Goal: Transaction & Acquisition: Purchase product/service

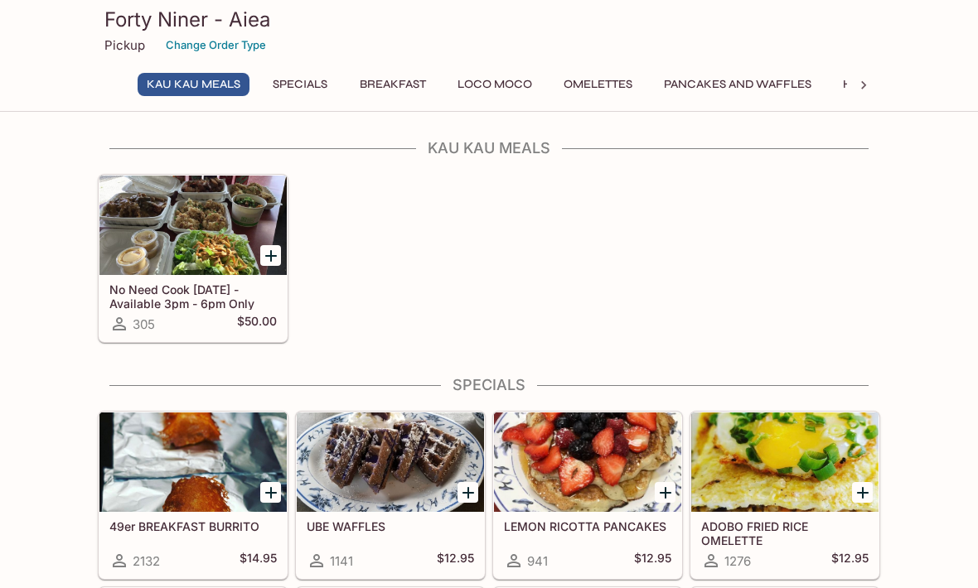
click at [187, 232] on div at bounding box center [192, 225] width 187 height 99
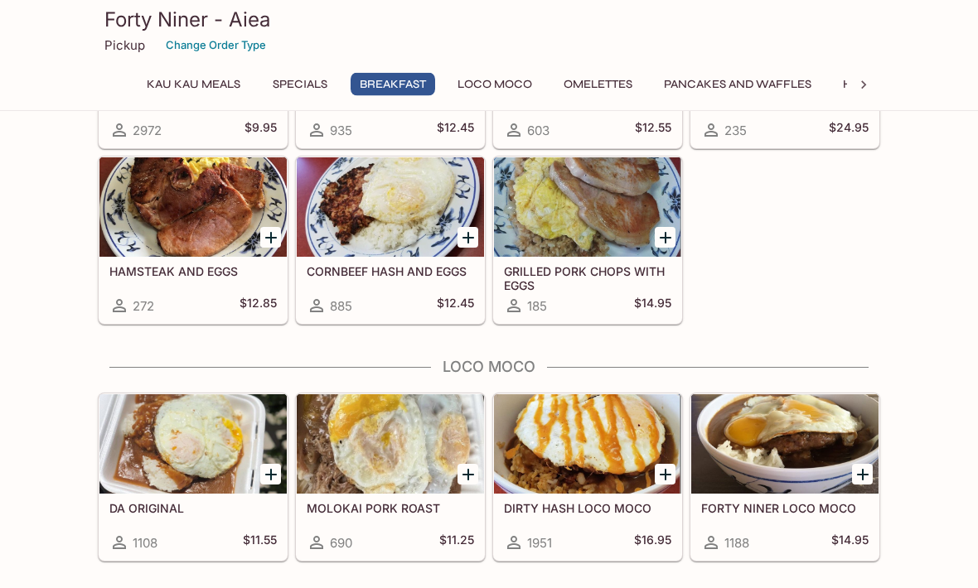
scroll to position [1019, 0]
click at [864, 80] on icon at bounding box center [863, 85] width 17 height 17
click at [115, 81] on icon at bounding box center [114, 85] width 17 height 17
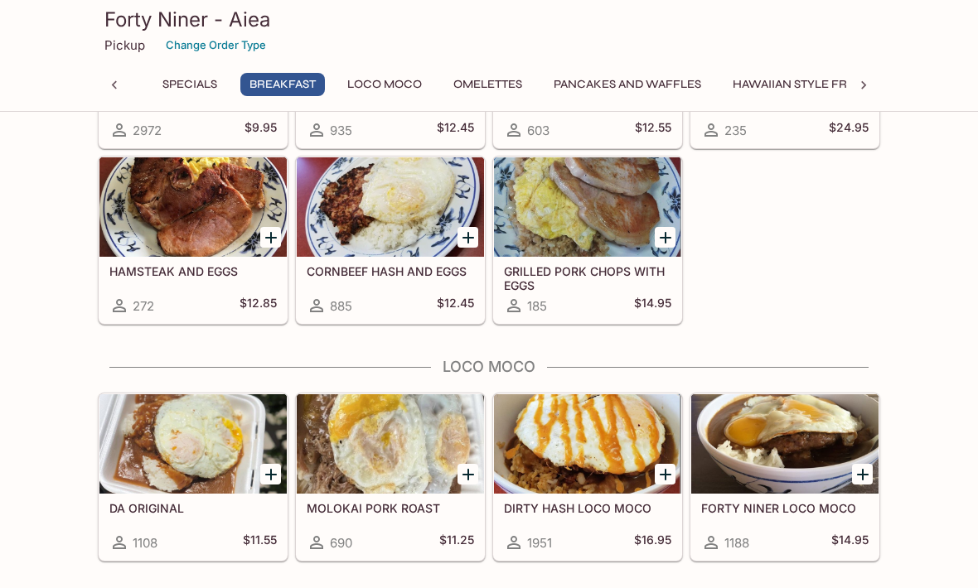
scroll to position [0, 0]
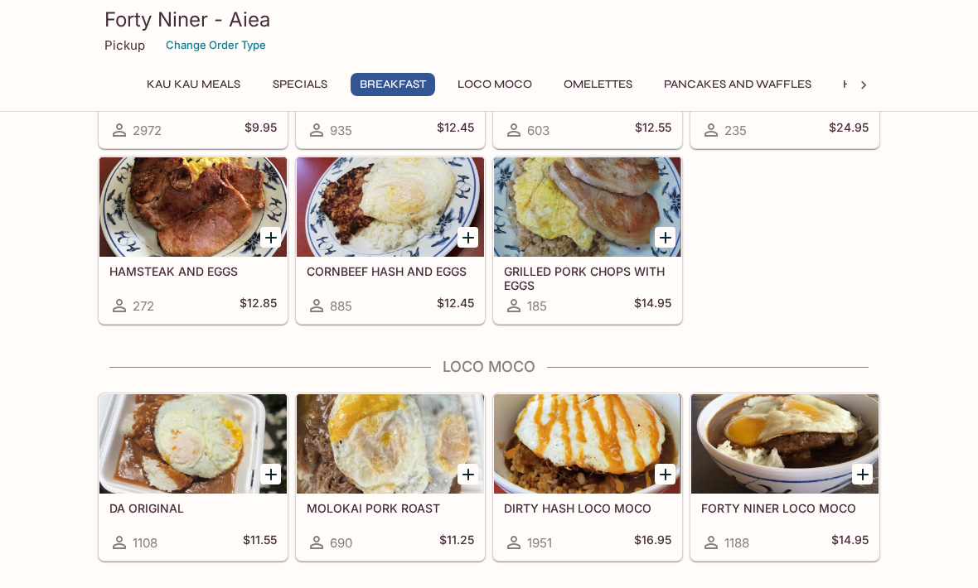
click at [297, 83] on button "Specials" at bounding box center [300, 84] width 75 height 23
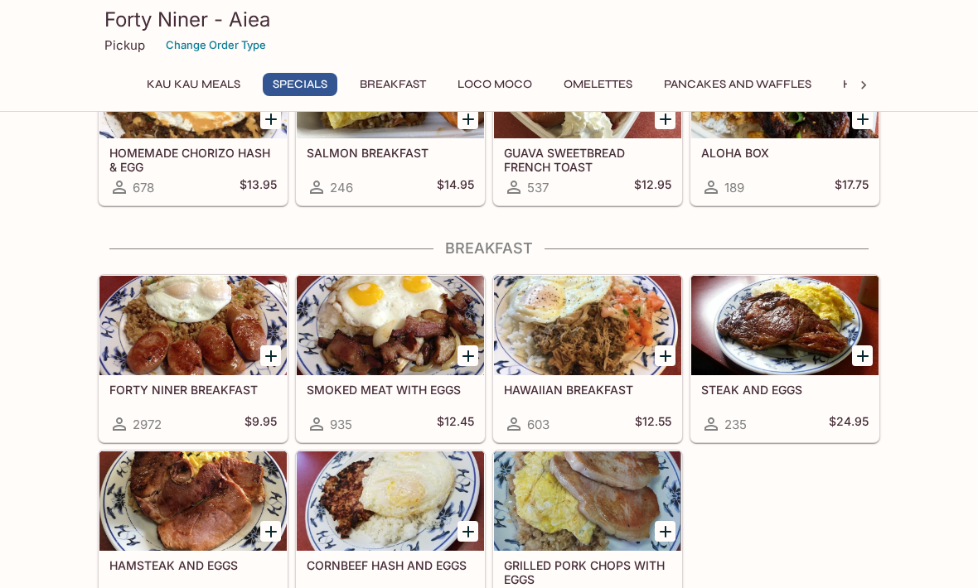
scroll to position [235, 0]
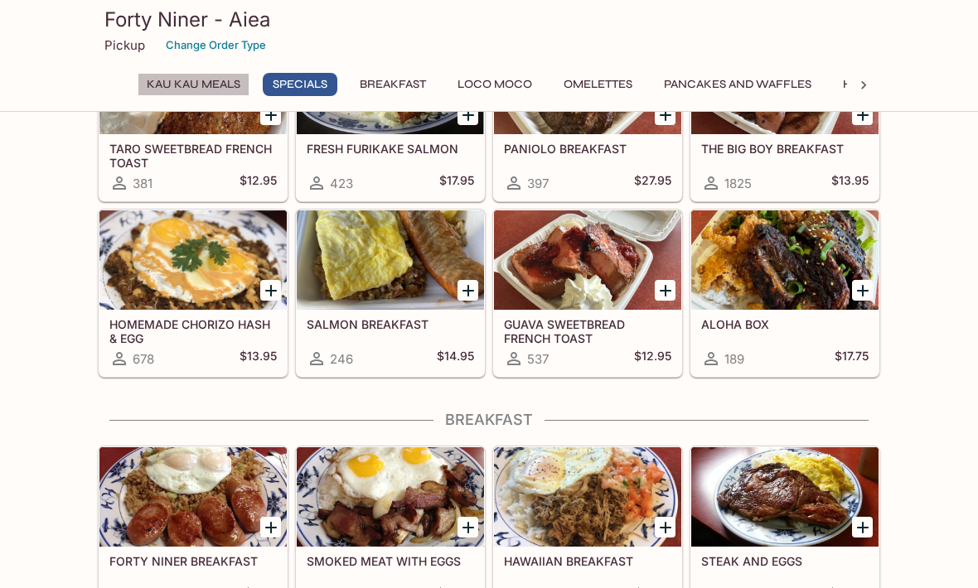
click at [196, 84] on button "Kau Kau Meals" at bounding box center [194, 84] width 112 height 23
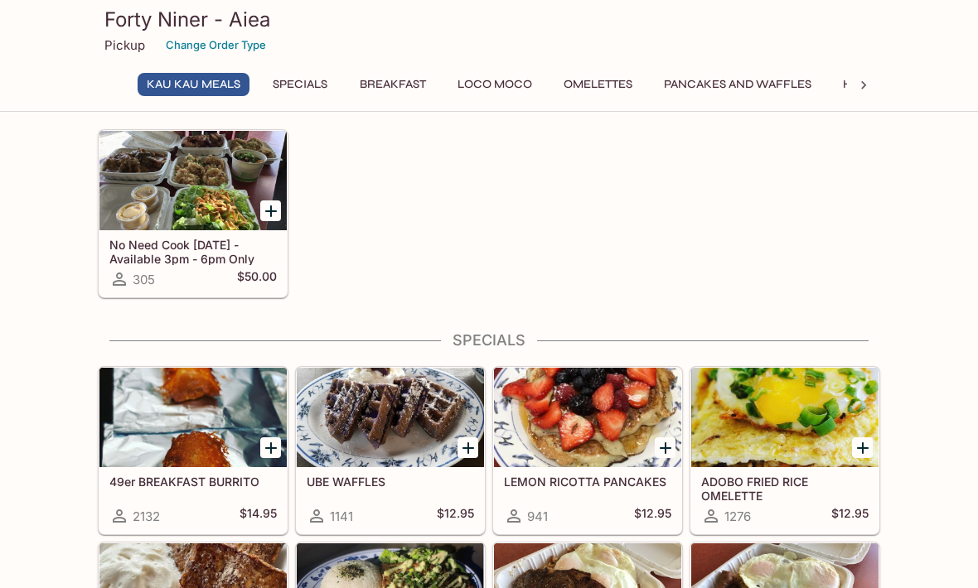
scroll to position [53, 0]
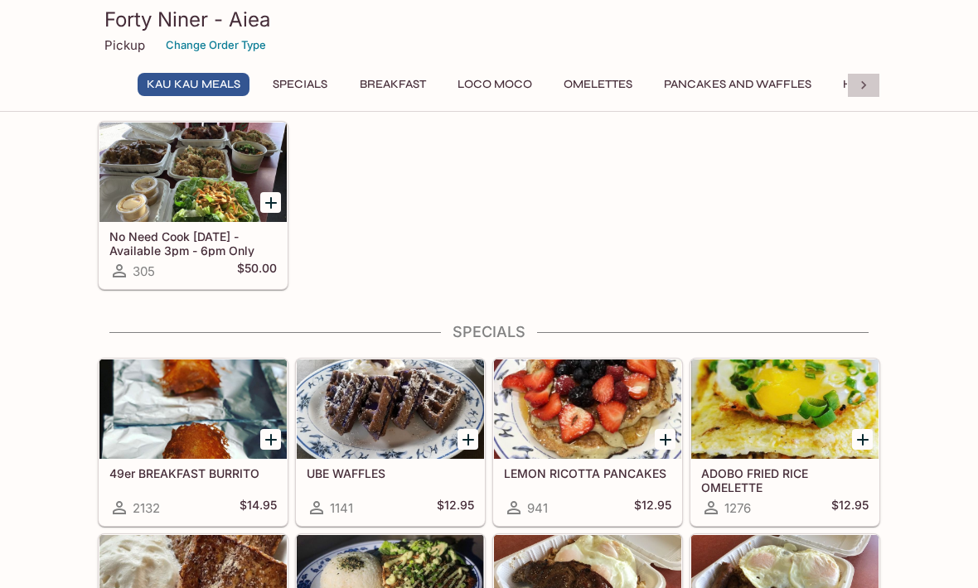
click at [858, 94] on div at bounding box center [863, 85] width 33 height 25
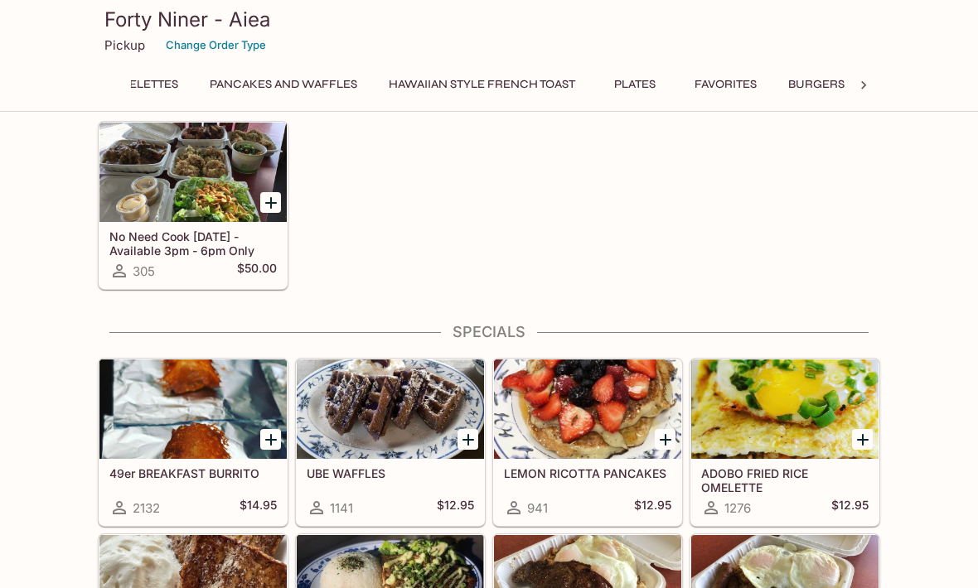
scroll to position [0, 610]
click at [501, 90] on button "Plates" at bounding box center [479, 84] width 75 height 23
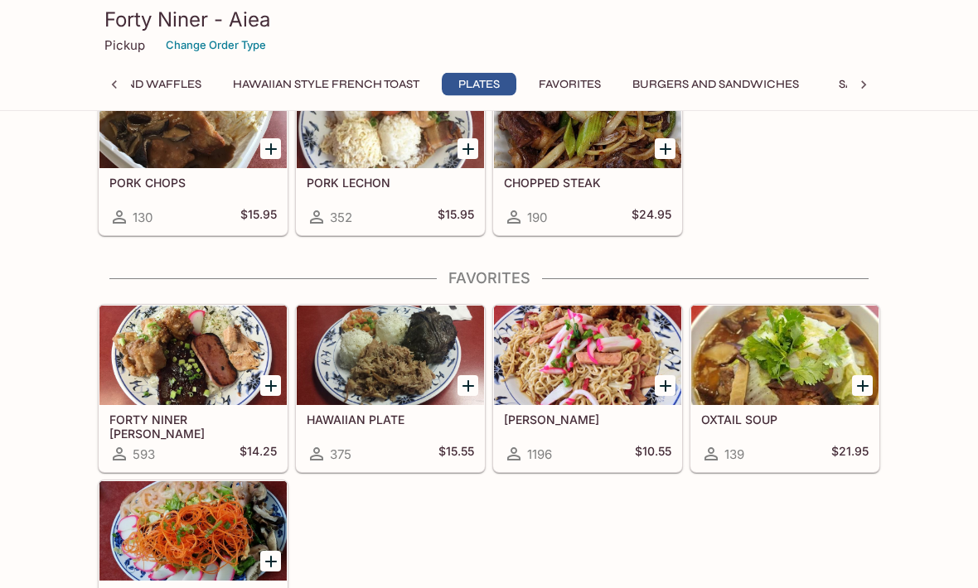
scroll to position [3171, 0]
click at [171, 363] on div at bounding box center [192, 355] width 187 height 99
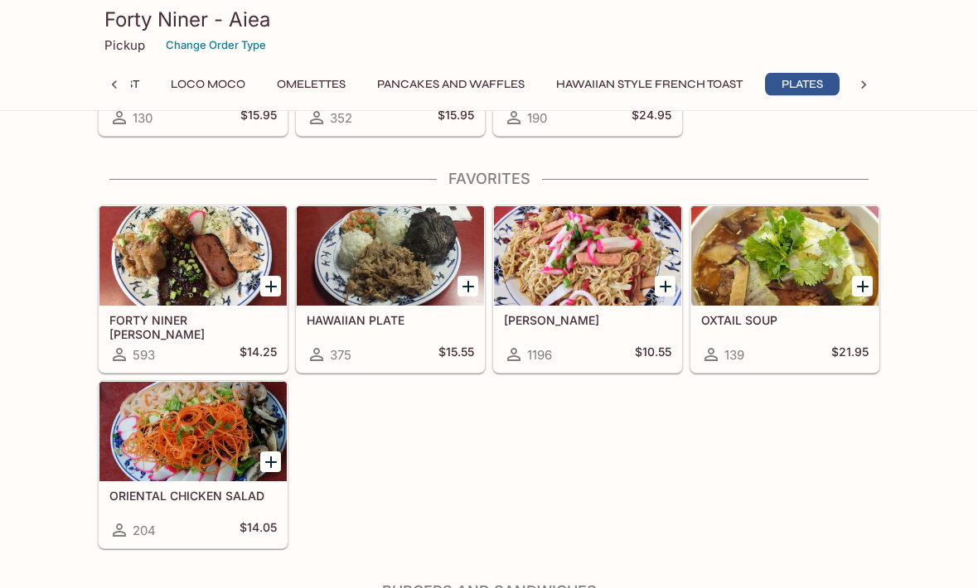
scroll to position [3272, 0]
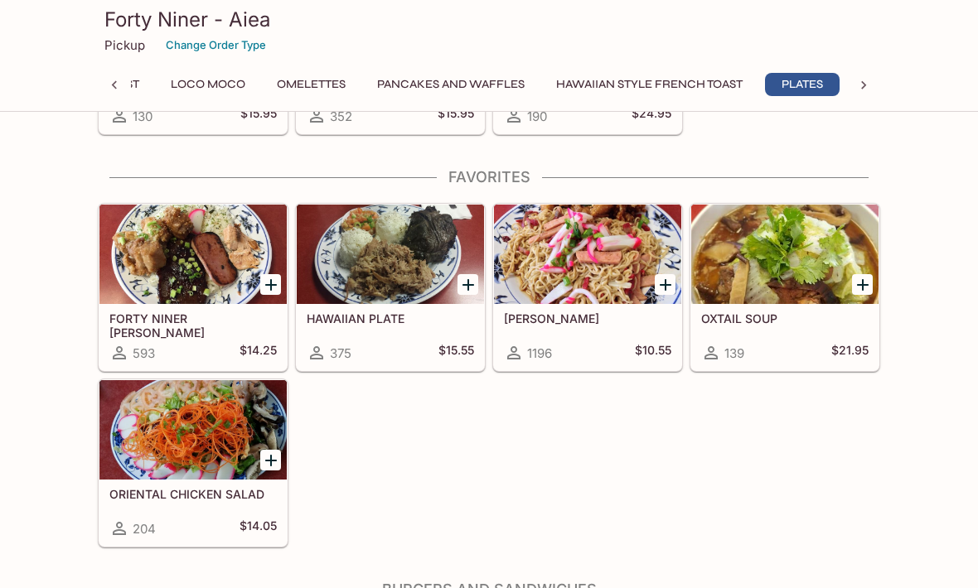
click at [393, 266] on div at bounding box center [390, 254] width 187 height 99
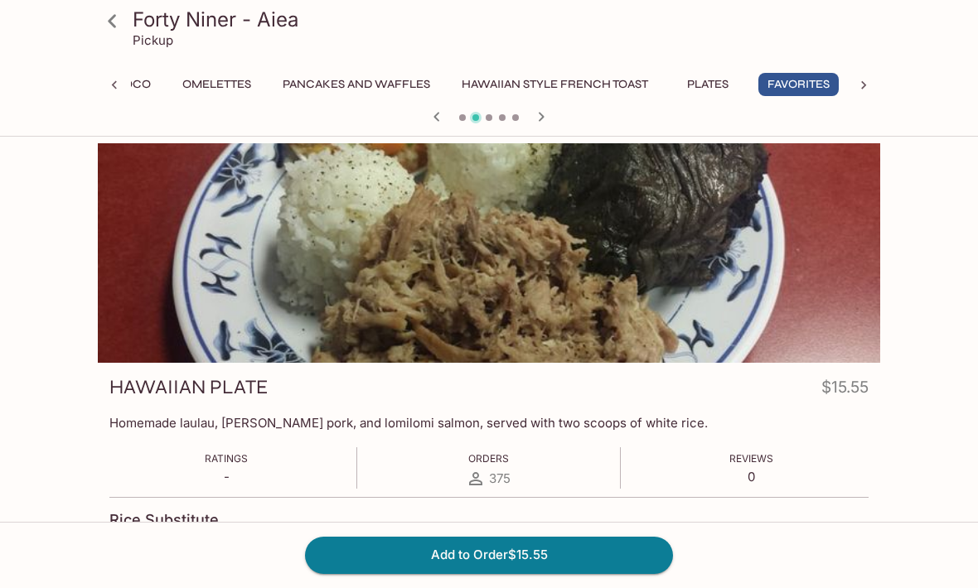
scroll to position [5, 0]
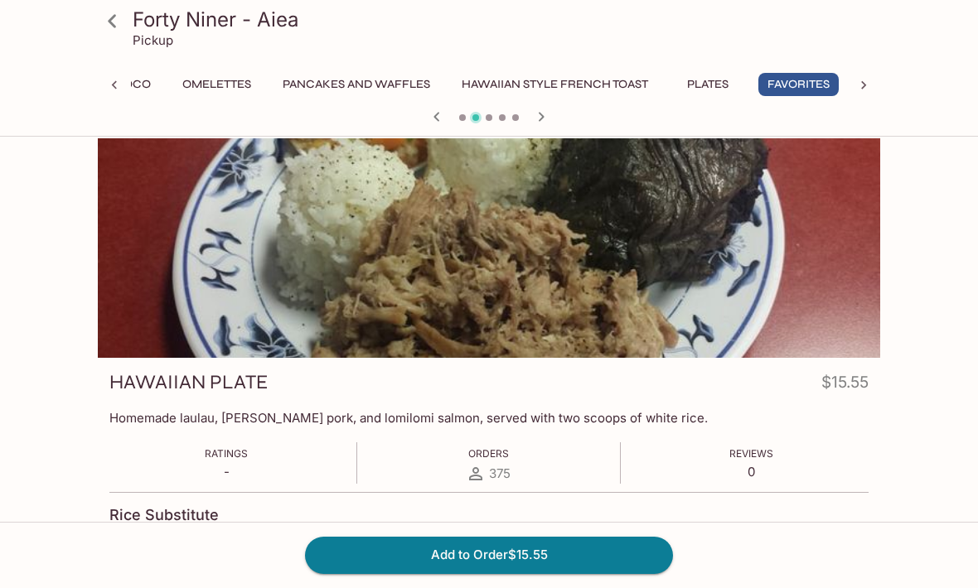
click at [114, 29] on icon at bounding box center [112, 21] width 29 height 29
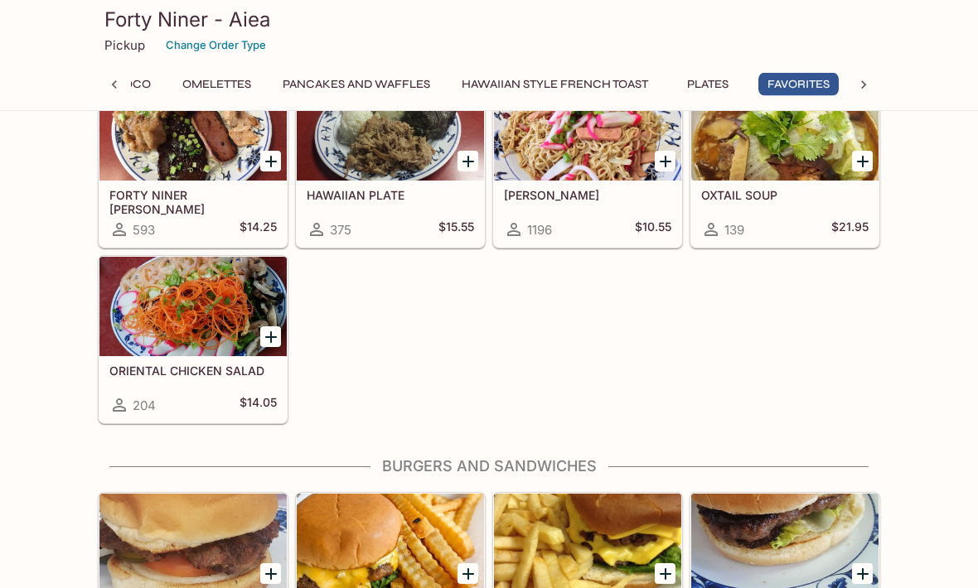
scroll to position [3289, 0]
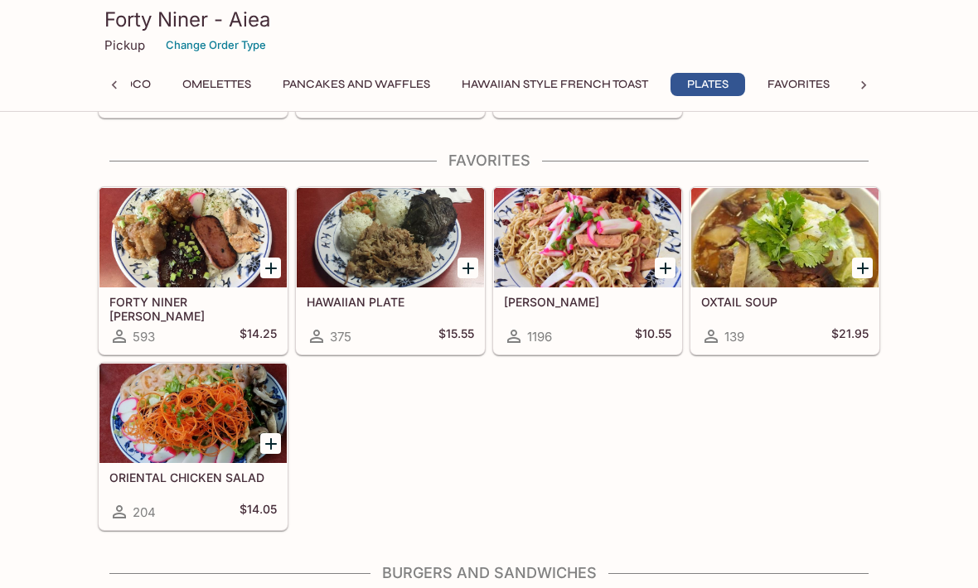
click at [761, 239] on div at bounding box center [784, 237] width 187 height 99
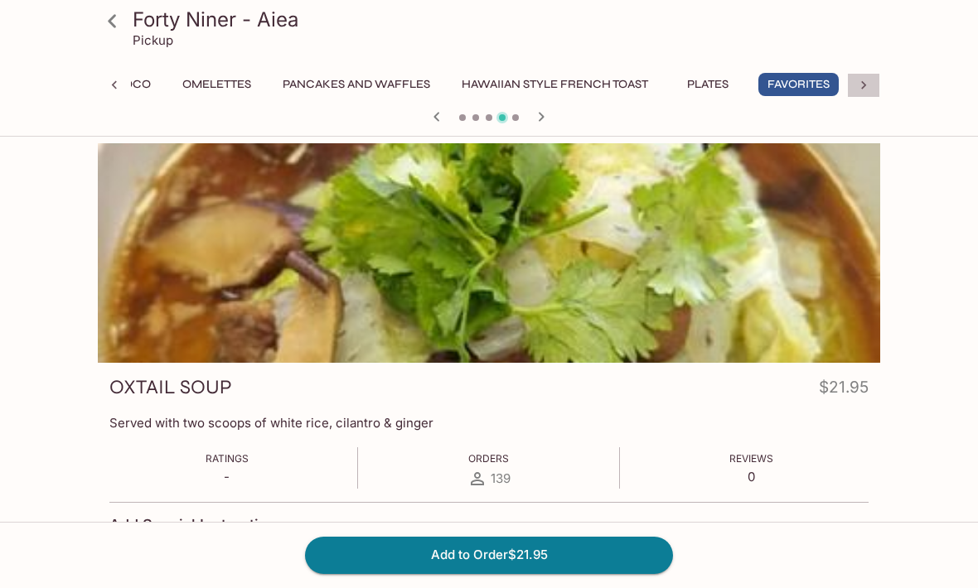
click at [863, 79] on icon at bounding box center [863, 85] width 17 height 17
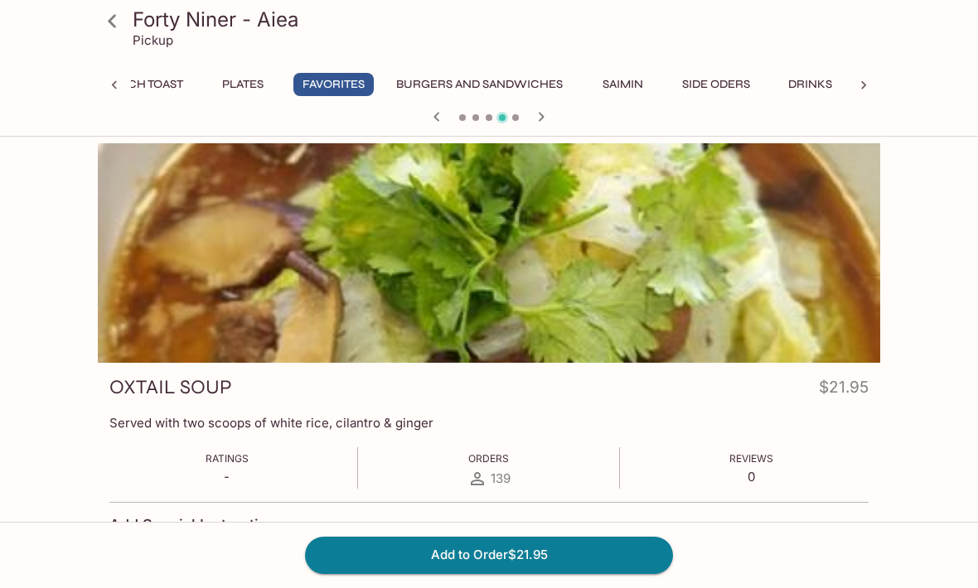
scroll to position [0, 857]
click at [626, 82] on button "Saimin" at bounding box center [622, 84] width 75 height 23
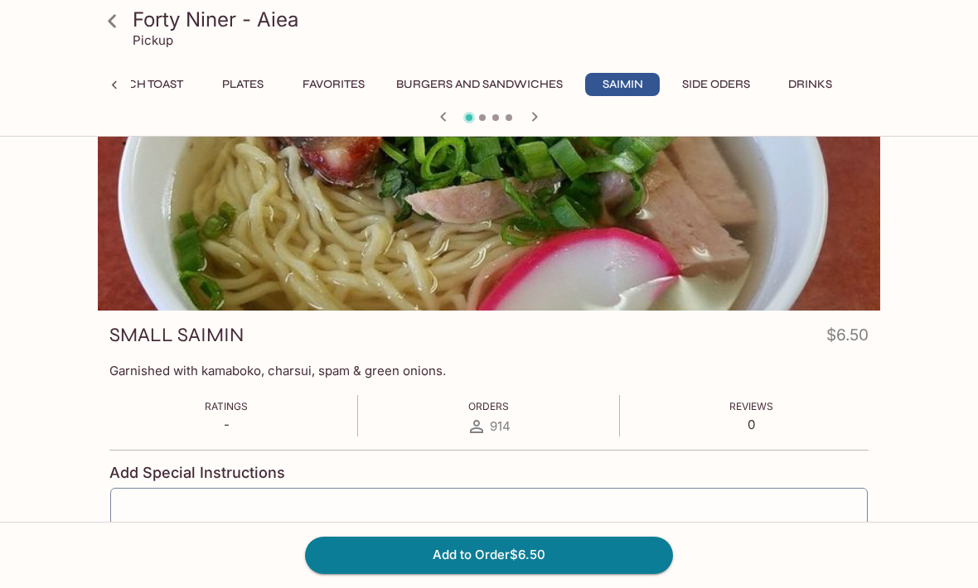
scroll to position [0, 0]
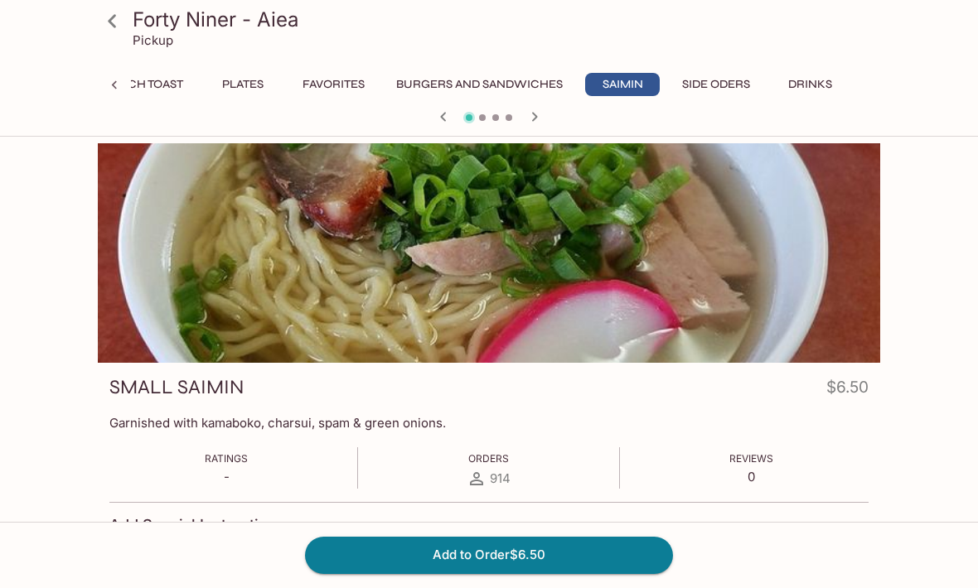
click at [539, 121] on icon "button" at bounding box center [534, 117] width 20 height 20
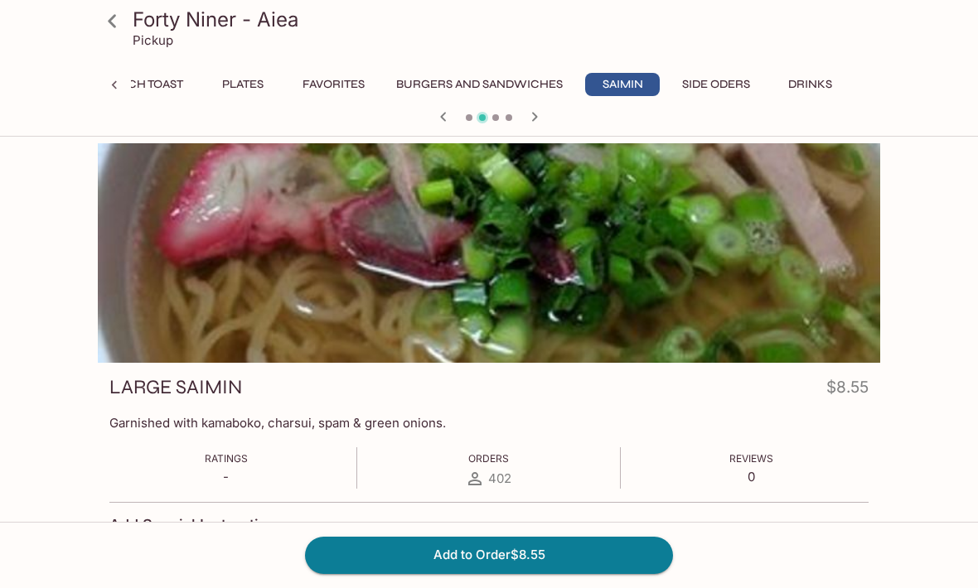
click at [531, 114] on icon "button" at bounding box center [534, 117] width 20 height 20
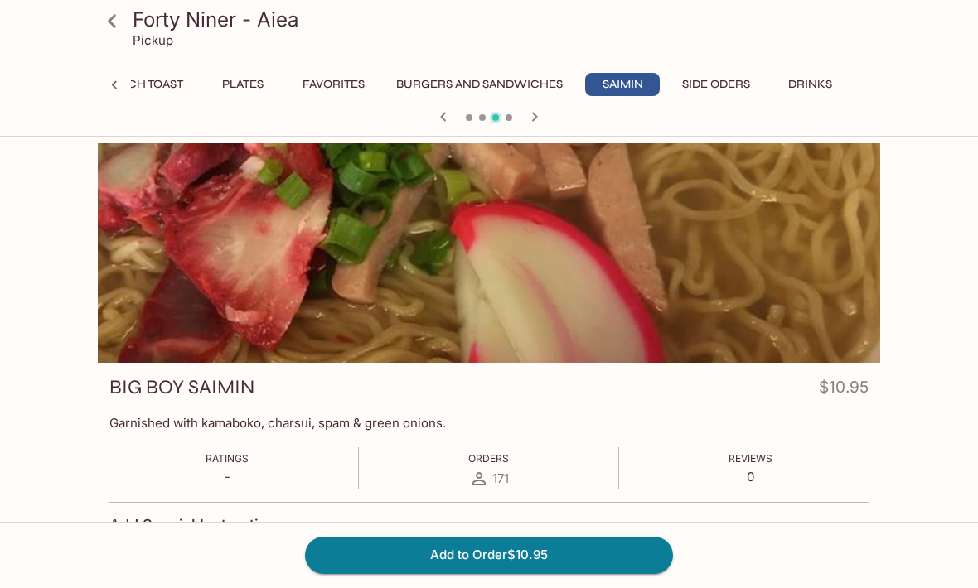
click at [539, 114] on icon "button" at bounding box center [534, 117] width 20 height 20
click at [865, 254] on div at bounding box center [489, 253] width 782 height 220
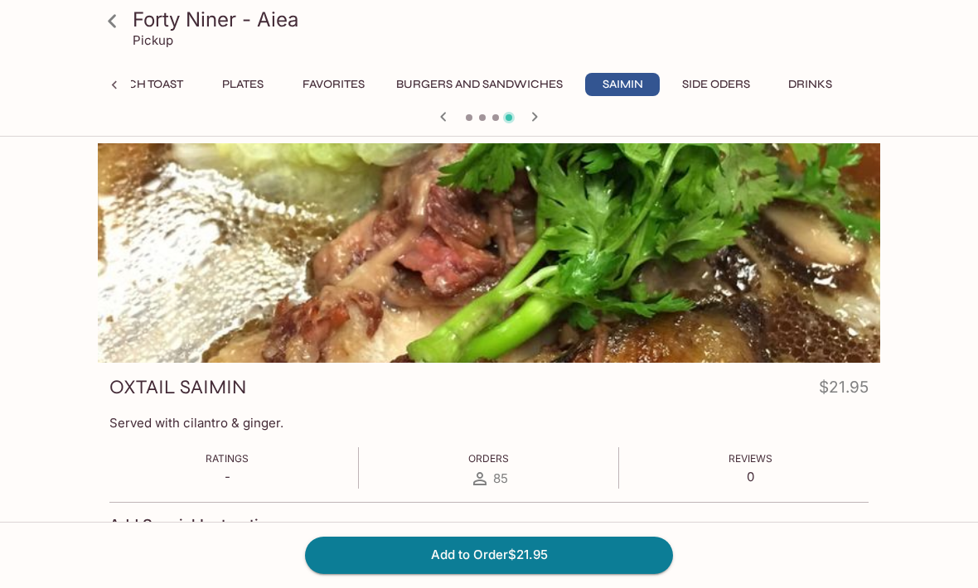
click at [702, 88] on button "Side Oders" at bounding box center [716, 84] width 86 height 23
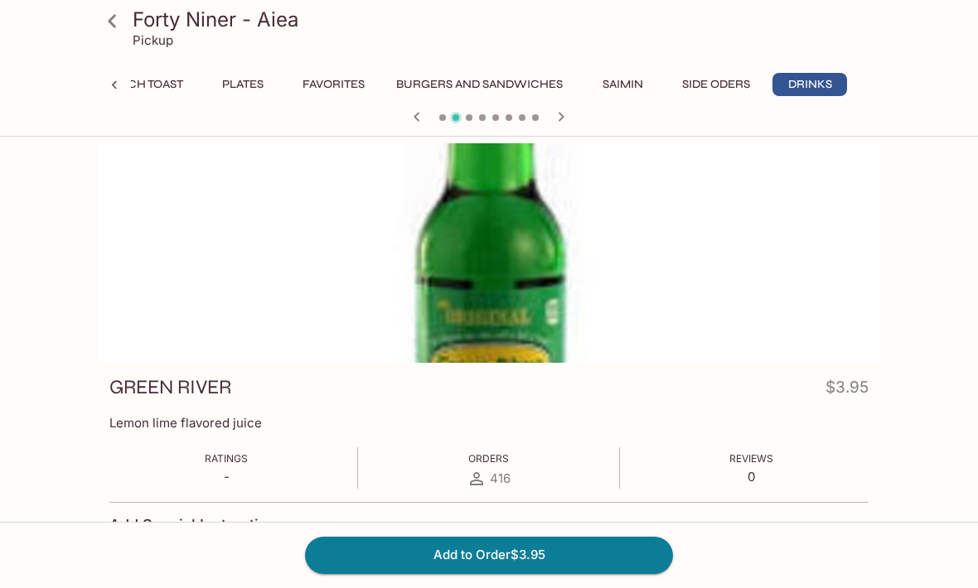
click at [414, 116] on icon "button" at bounding box center [417, 117] width 20 height 20
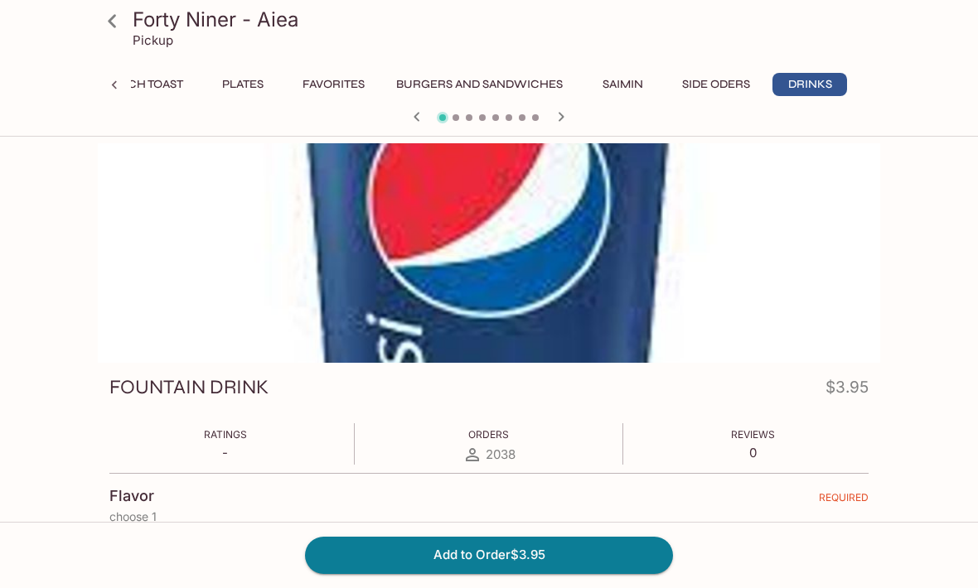
click at [416, 117] on icon "button" at bounding box center [417, 117] width 20 height 20
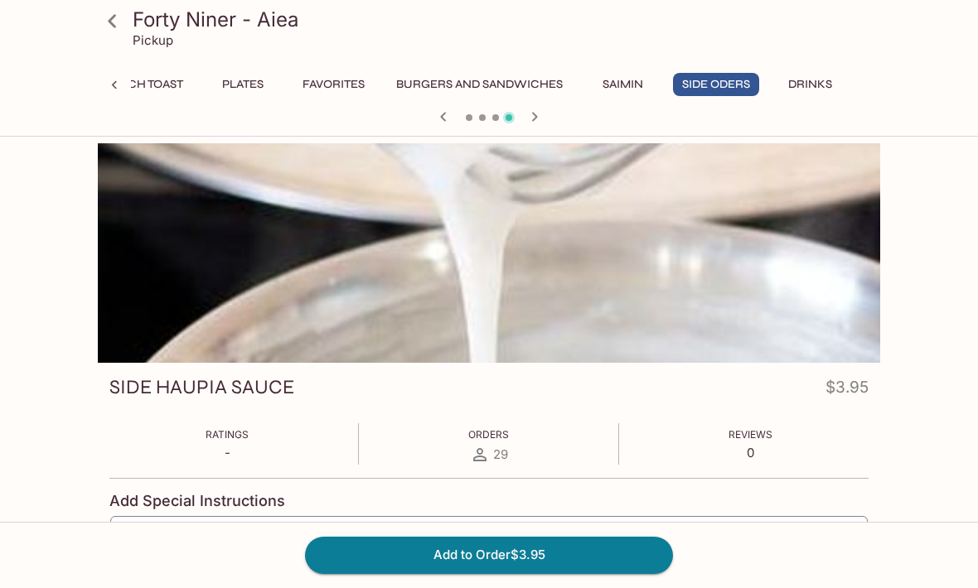
click at [429, 110] on div at bounding box center [488, 118] width 795 height 25
click at [118, 77] on icon at bounding box center [114, 85] width 17 height 17
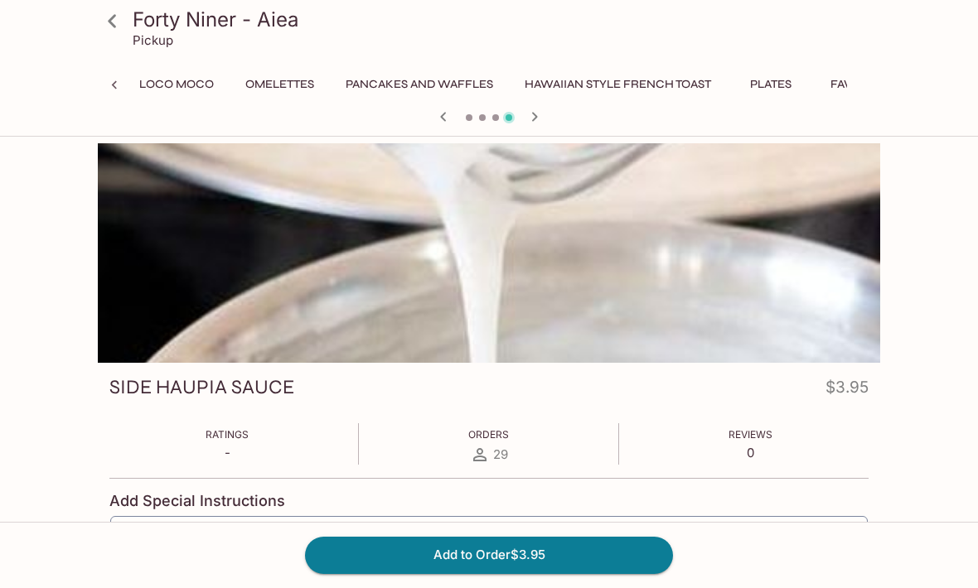
scroll to position [0, 247]
click at [114, 82] on icon at bounding box center [114, 85] width 17 height 17
click at [306, 85] on button "Specials" at bounding box center [300, 84] width 75 height 23
